Goal: Transaction & Acquisition: Purchase product/service

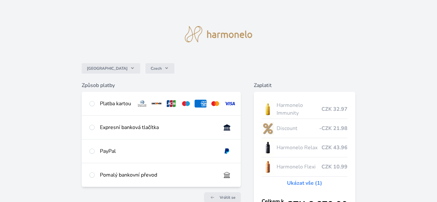
click at [134, 179] on div "Pomalý bankovní převod" at bounding box center [158, 175] width 116 height 8
radio input "true"
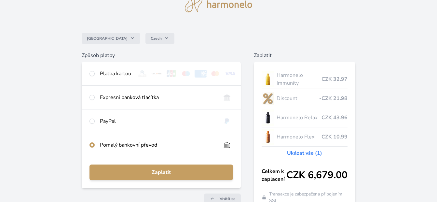
scroll to position [71, 0]
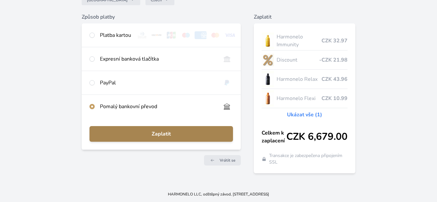
click at [164, 135] on span "Zaplatit" at bounding box center [161, 134] width 133 height 8
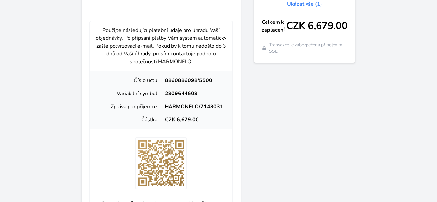
scroll to position [168, 0]
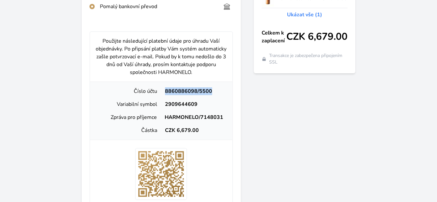
drag, startPoint x: 212, startPoint y: 96, endPoint x: 163, endPoint y: 95, distance: 49.2
click at [163, 95] on div "8860886098/5500" at bounding box center [194, 91] width 66 height 8
copy div "8860886098/5500"
drag, startPoint x: 201, startPoint y: 106, endPoint x: 162, endPoint y: 109, distance: 39.5
click at [162, 108] on div "2909644609" at bounding box center [194, 104] width 66 height 8
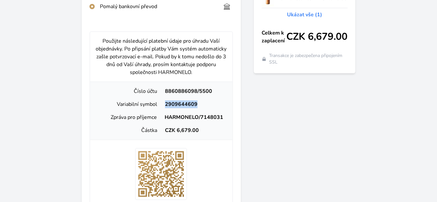
copy div "2909644609"
drag, startPoint x: 201, startPoint y: 136, endPoint x: 177, endPoint y: 137, distance: 24.4
click at [177, 134] on div "CZK 6,679.00" at bounding box center [194, 130] width 66 height 8
copy div "6,679.00"
drag, startPoint x: 227, startPoint y: 121, endPoint x: 165, endPoint y: 119, distance: 61.9
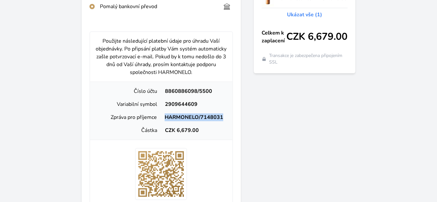
click at [165, 119] on div "HARMONELO/7148031" at bounding box center [194, 117] width 66 height 8
copy div "HARMONELO/7148031"
